Goal: Information Seeking & Learning: Learn about a topic

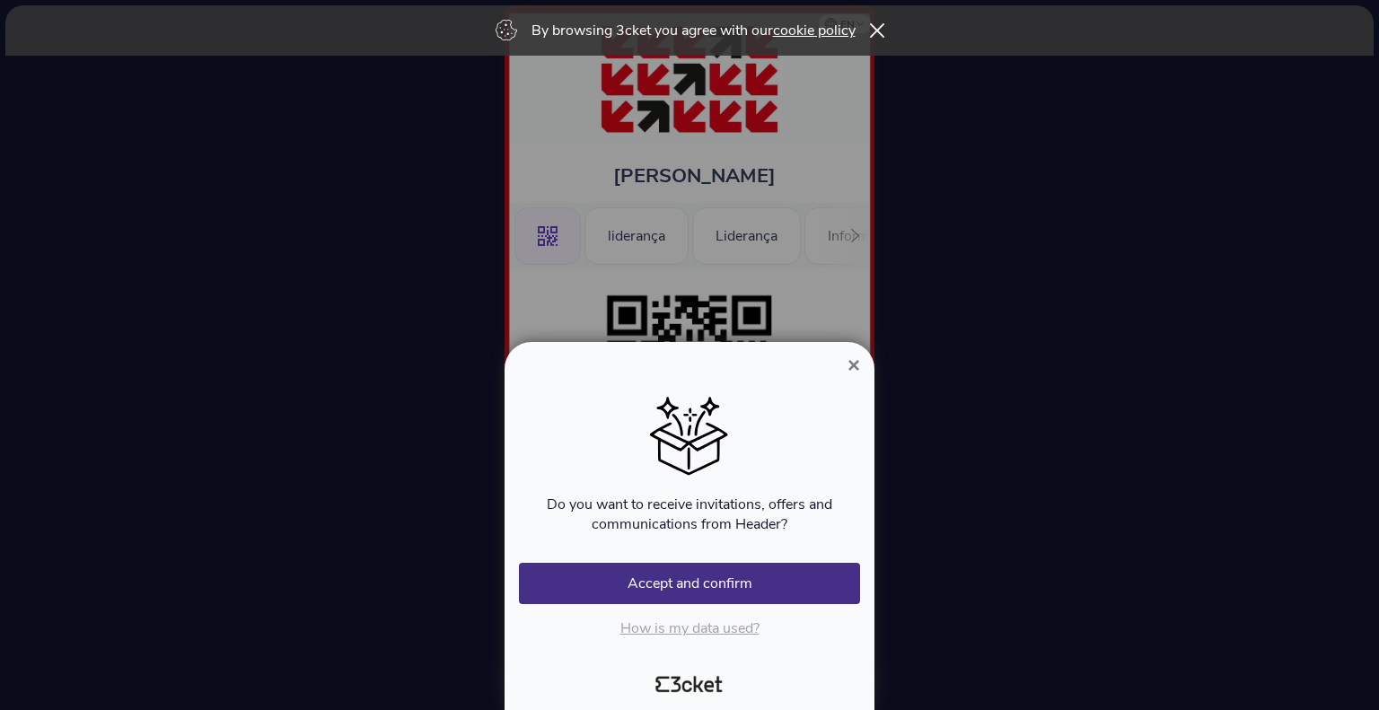
click at [851, 362] on span "×" at bounding box center [854, 365] width 13 height 24
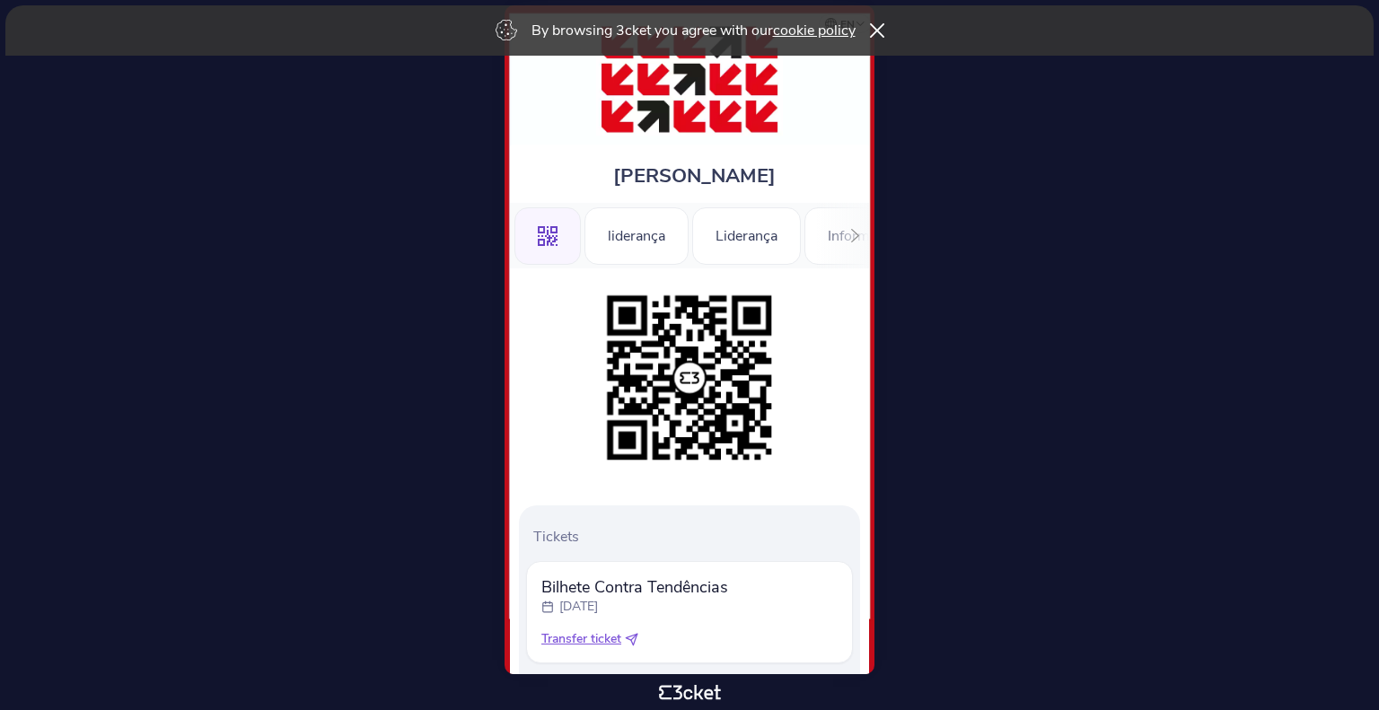
click at [853, 240] on icon at bounding box center [855, 235] width 13 height 13
click at [853, 240] on div ".st0{fill-rule:evenodd;clip-rule:evenodd;} liderança Liderança Information" at bounding box center [689, 236] width 359 height 66
click at [853, 240] on div "Information" at bounding box center [805, 235] width 120 height 57
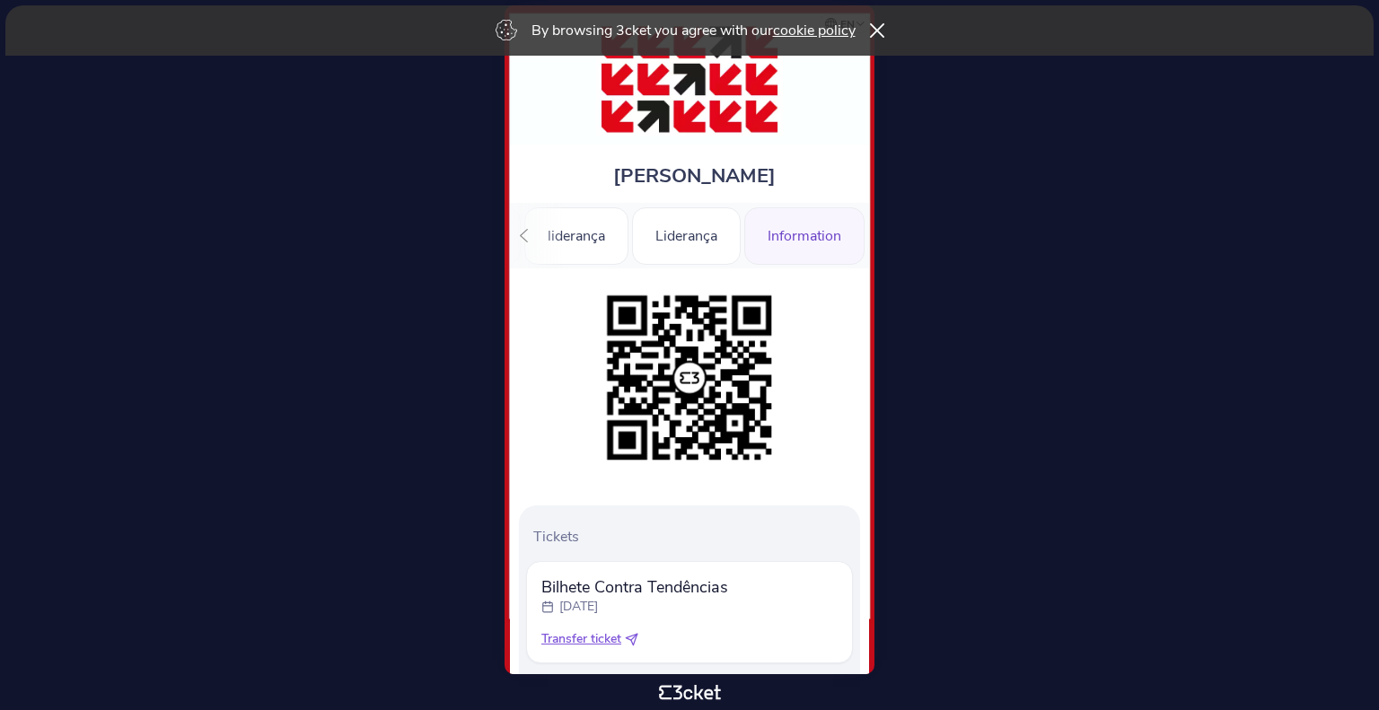
click at [853, 240] on div "Information" at bounding box center [805, 235] width 120 height 57
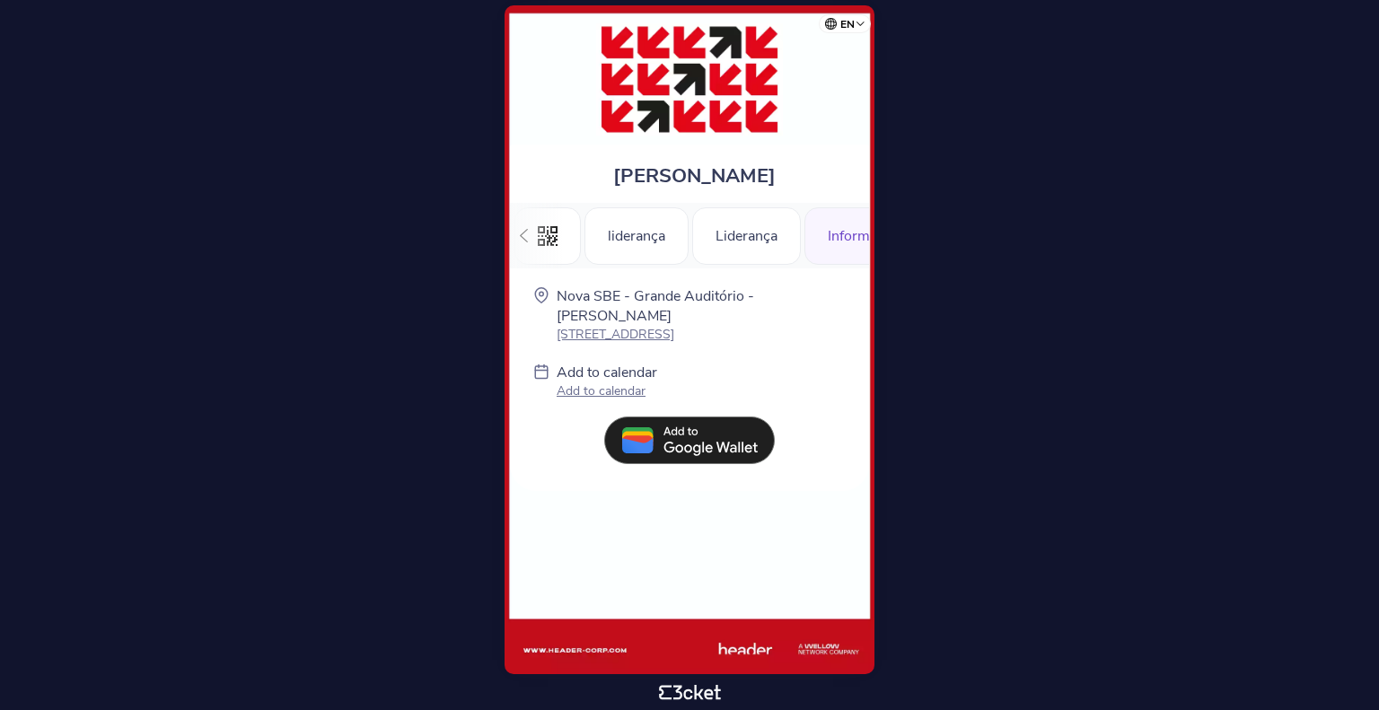
scroll to position [0, 60]
